Goal: Task Accomplishment & Management: Manage account settings

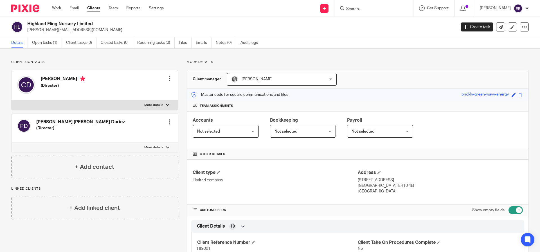
click at [371, 12] on div at bounding box center [374, 8] width 79 height 17
click at [370, 7] on input "Search" at bounding box center [371, 9] width 51 height 5
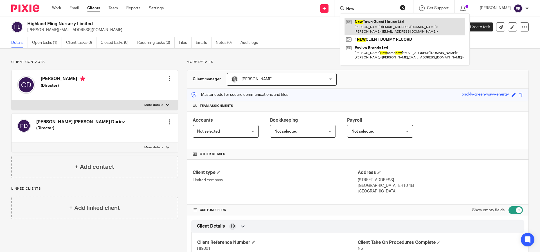
type input "New"
click at [389, 33] on link at bounding box center [405, 26] width 121 height 17
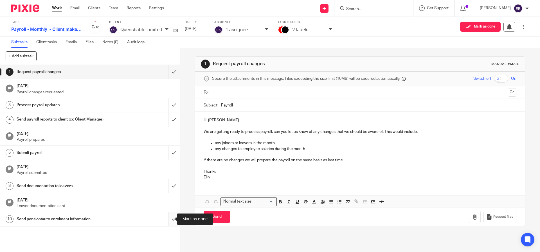
click at [166, 218] on input "submit" at bounding box center [90, 220] width 180 height 14
click at [169, 188] on input "submit" at bounding box center [90, 186] width 180 height 14
click at [169, 151] on input "submit" at bounding box center [90, 153] width 180 height 14
click at [164, 126] on input "submit" at bounding box center [90, 120] width 180 height 14
click at [164, 104] on input "submit" at bounding box center [90, 105] width 180 height 14
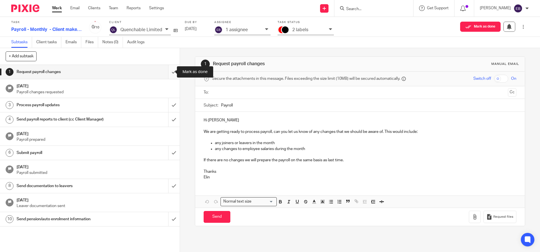
click at [163, 77] on input "submit" at bounding box center [90, 72] width 180 height 14
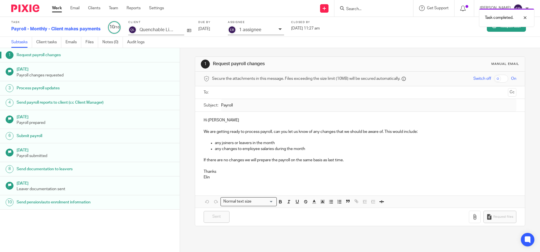
click at [382, 6] on div "Task completed." at bounding box center [402, 16] width 265 height 21
click at [381, 8] on div "Task completed." at bounding box center [402, 16] width 265 height 21
click at [375, 9] on div "Task completed." at bounding box center [402, 16] width 265 height 21
click at [368, 8] on div "Task completed." at bounding box center [402, 16] width 265 height 21
click at [368, 10] on div "Task completed." at bounding box center [402, 16] width 265 height 21
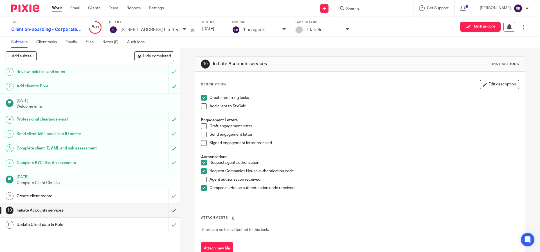
click at [368, 15] on div at bounding box center [374, 8] width 79 height 17
click at [369, 9] on input "Search" at bounding box center [371, 9] width 51 height 5
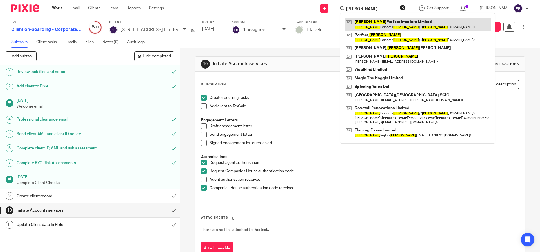
type input "Jane"
click at [373, 24] on link at bounding box center [418, 24] width 146 height 13
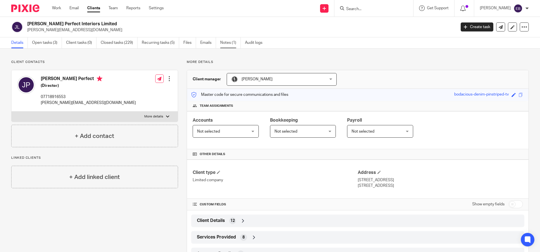
click at [228, 39] on link "Notes (1)" at bounding box center [230, 42] width 21 height 11
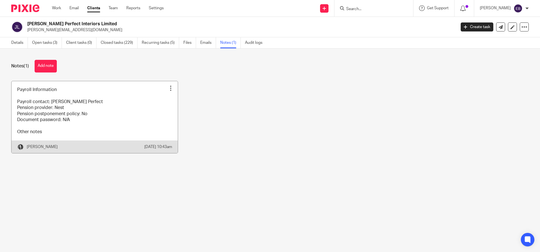
click at [170, 90] on div at bounding box center [171, 89] width 6 height 6
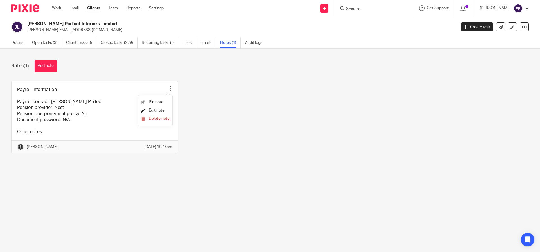
click at [150, 111] on span "Edit note" at bounding box center [157, 111] width 16 height 4
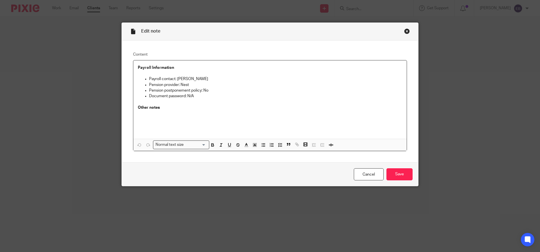
click at [205, 97] on p "Document password: N/A" at bounding box center [275, 96] width 253 height 6
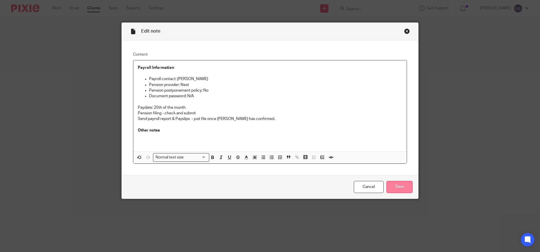
click at [400, 189] on input "Save" at bounding box center [400, 187] width 26 height 12
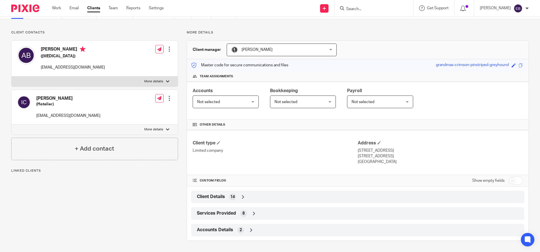
scroll to position [23, 0]
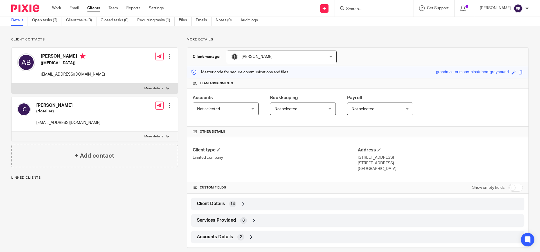
click at [220, 218] on span "Services Provided" at bounding box center [216, 221] width 39 height 6
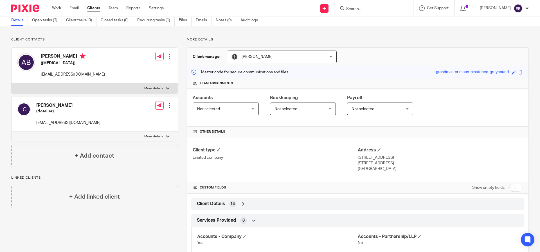
click at [212, 208] on div "Client Details 14" at bounding box center [358, 205] width 325 height 10
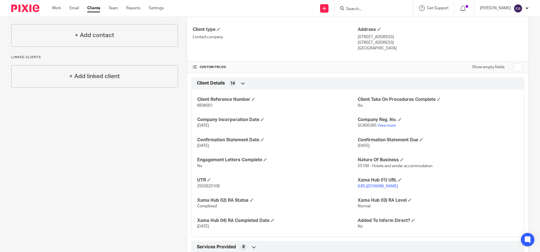
scroll to position [0, 0]
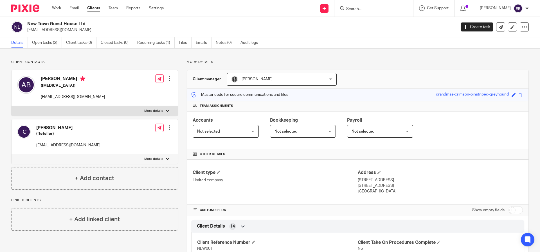
click at [524, 9] on div "[PERSON_NAME]" at bounding box center [504, 8] width 49 height 9
